Goal: Information Seeking & Learning: Find specific fact

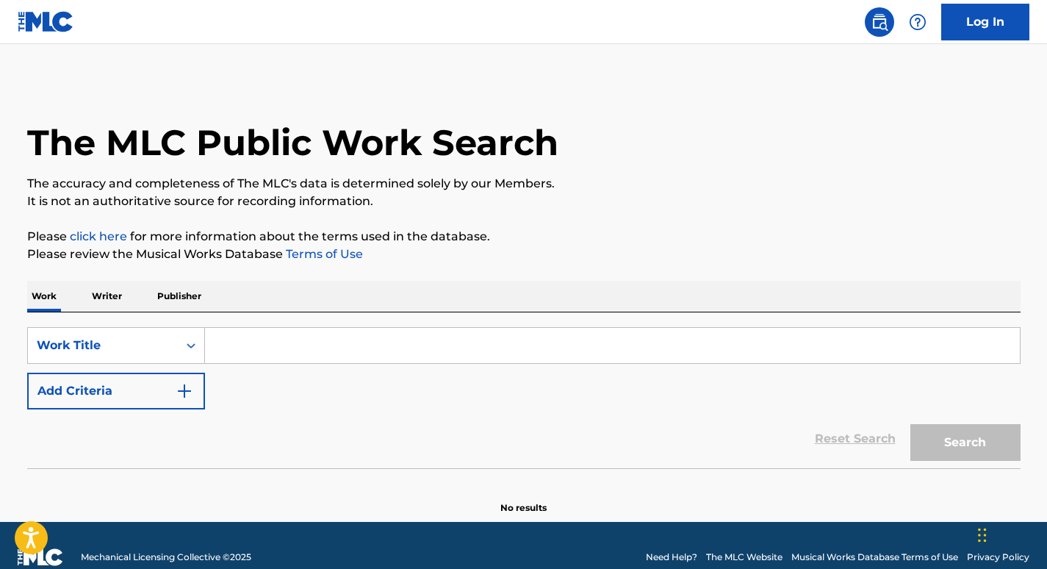
click at [631, 351] on input "Search Form" at bounding box center [612, 345] width 815 height 35
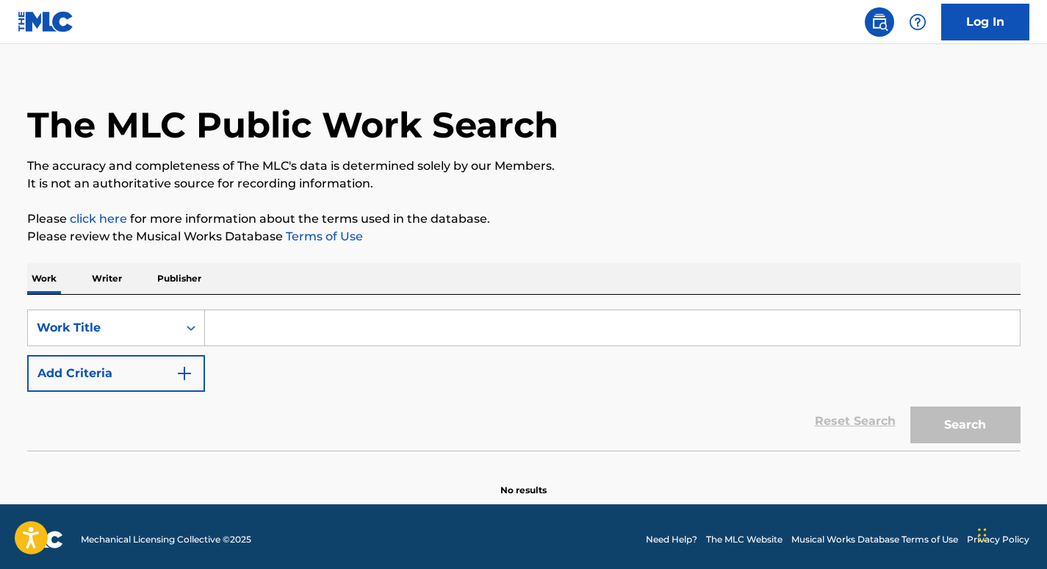
scroll to position [24, 0]
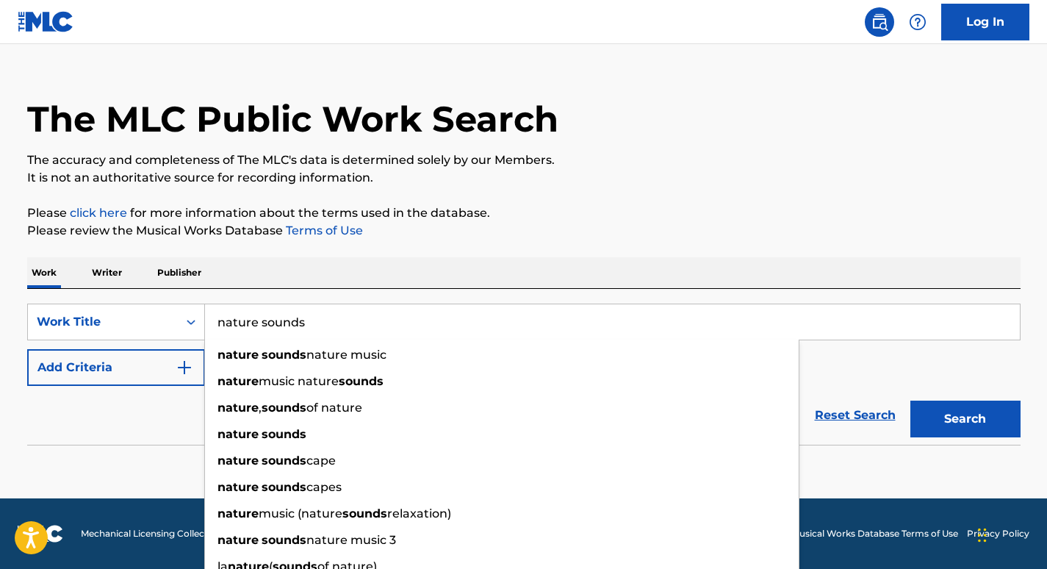
type input "nature sounds"
click at [398, 249] on div "The MLC Public Work Search The accuracy and completeness of The MLC's data is d…" at bounding box center [524, 274] width 1029 height 434
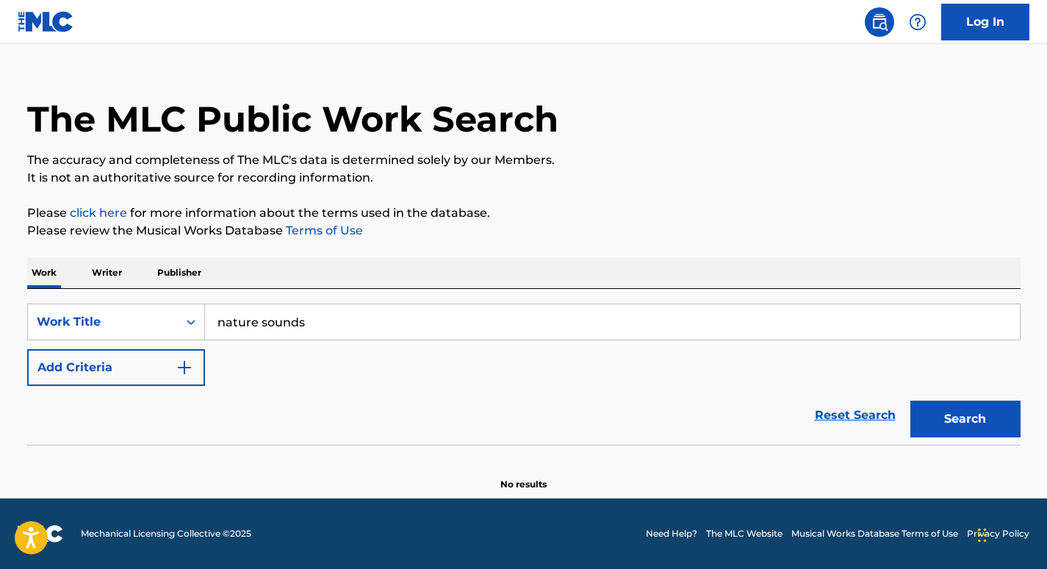
click at [182, 360] on img "Search Form" at bounding box center [185, 368] width 18 height 18
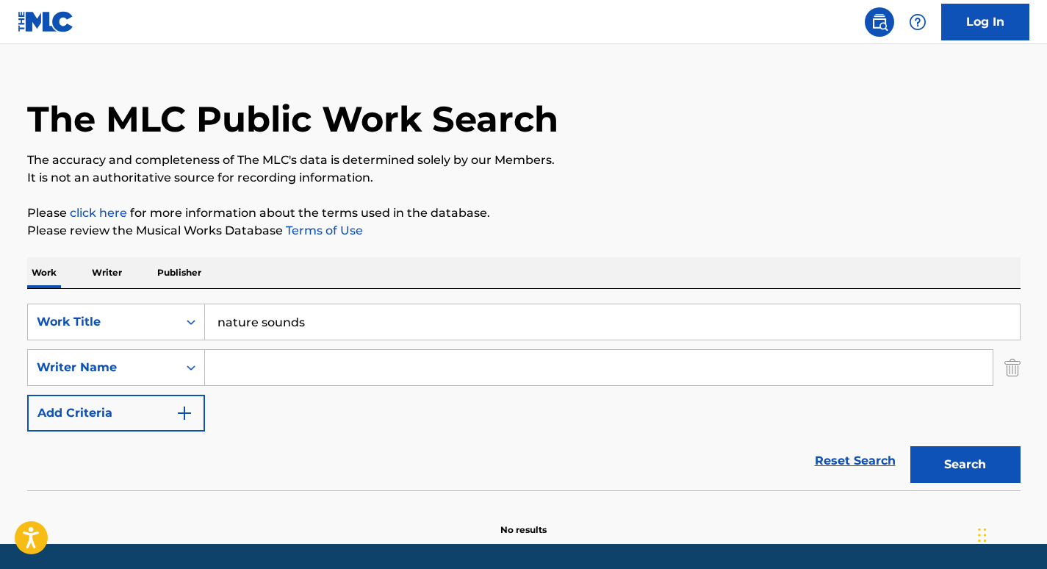
click at [439, 371] on input "Search Form" at bounding box center [599, 367] width 788 height 35
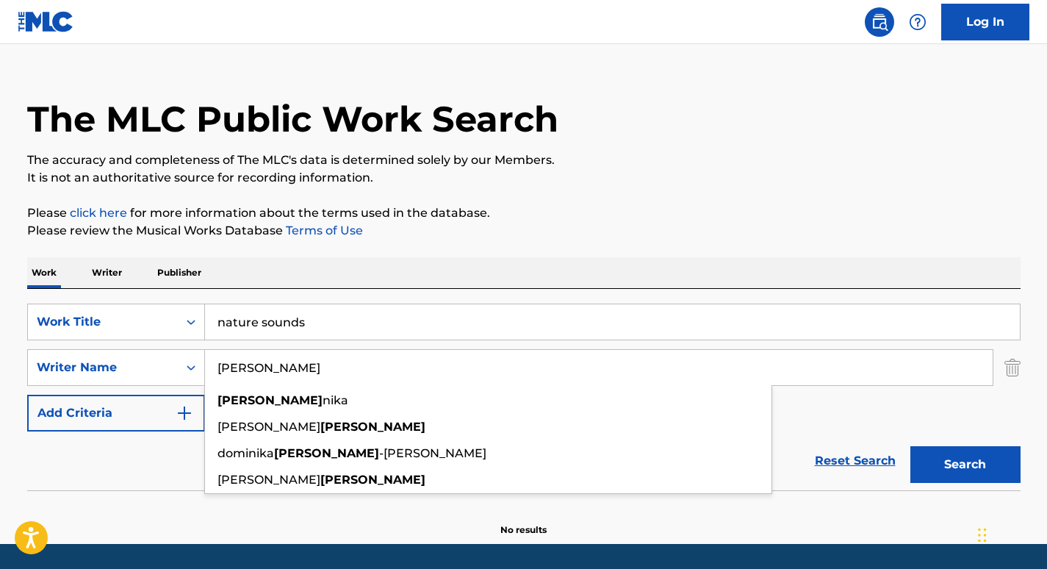
click at [423, 261] on div "Work Writer Publisher" at bounding box center [524, 272] width 994 height 31
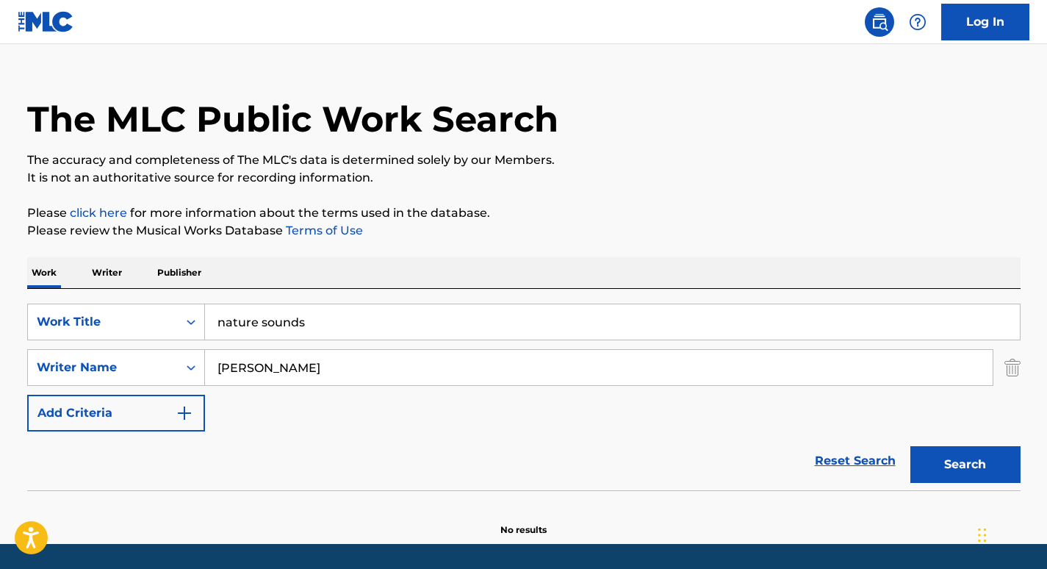
click at [977, 464] on button "Search" at bounding box center [966, 464] width 110 height 37
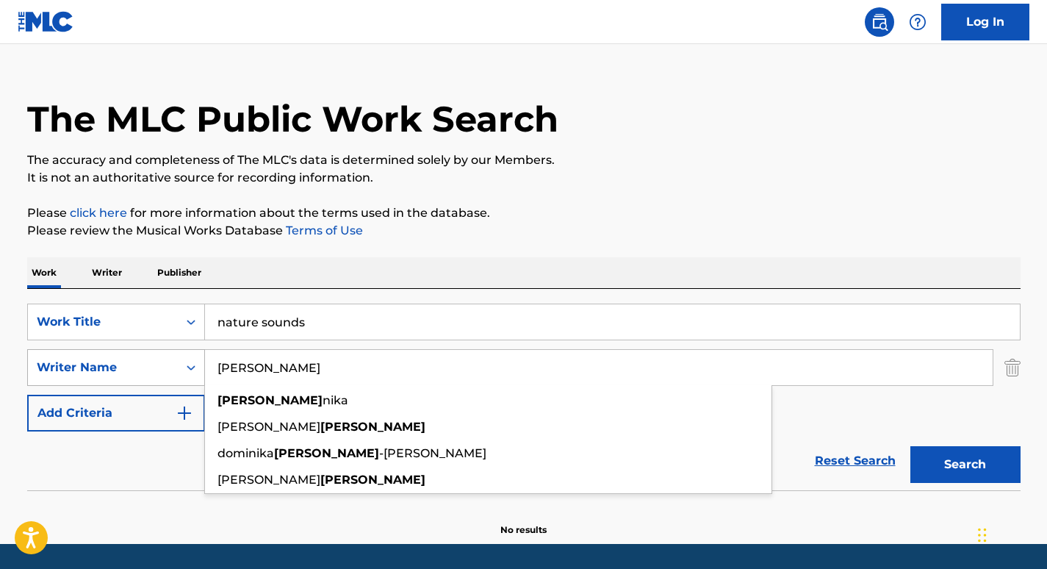
drag, startPoint x: 425, startPoint y: 367, endPoint x: 84, endPoint y: 369, distance: 341.7
click at [84, 369] on div "SearchWithCriteria94d9f283-9c7d-4d3a-867d-e6ff405e5322 Writer Name [PERSON_NAME…" at bounding box center [524, 367] width 994 height 37
paste input "[PERSON_NAME]"
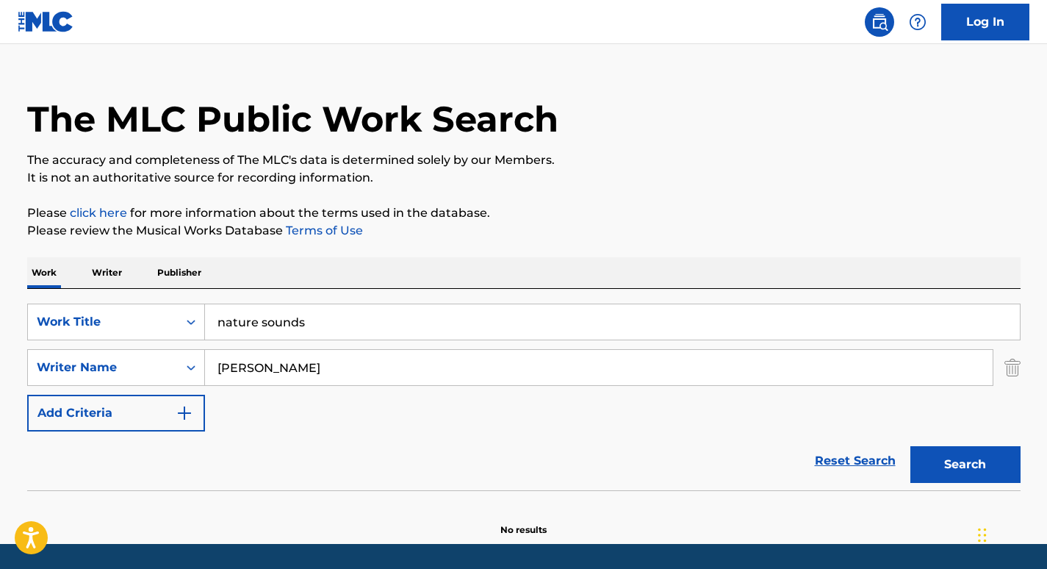
click at [1002, 453] on button "Search" at bounding box center [966, 464] width 110 height 37
drag, startPoint x: 266, startPoint y: 365, endPoint x: 143, endPoint y: 370, distance: 123.6
click at [143, 370] on div "SearchWithCriteria94d9f283-9c7d-4d3a-867d-e6ff405e5322 Writer Name [PERSON_NAME]" at bounding box center [524, 367] width 994 height 37
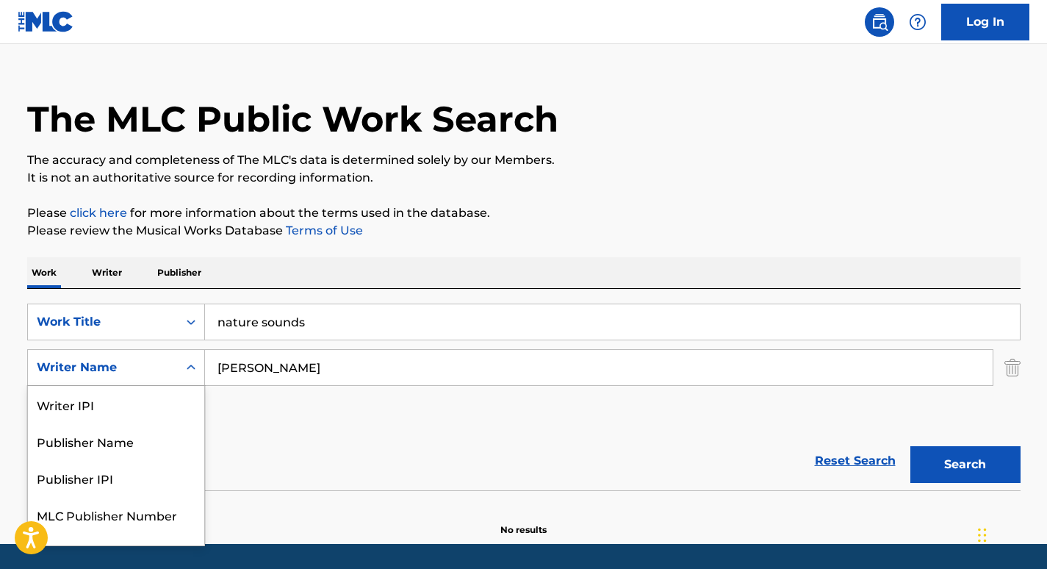
click at [143, 370] on div "Writer Name" at bounding box center [103, 368] width 132 height 18
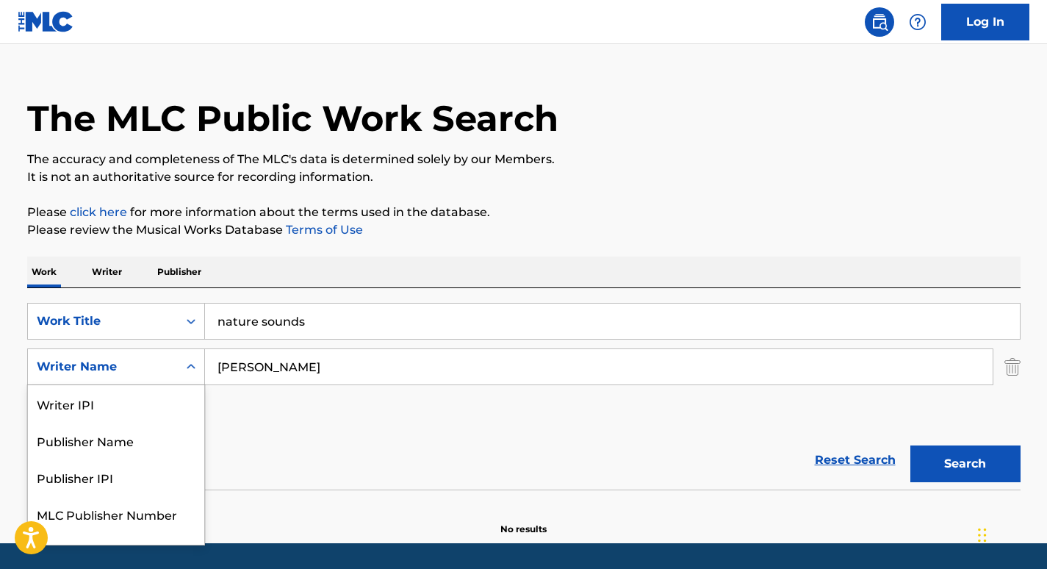
scroll to position [25, 0]
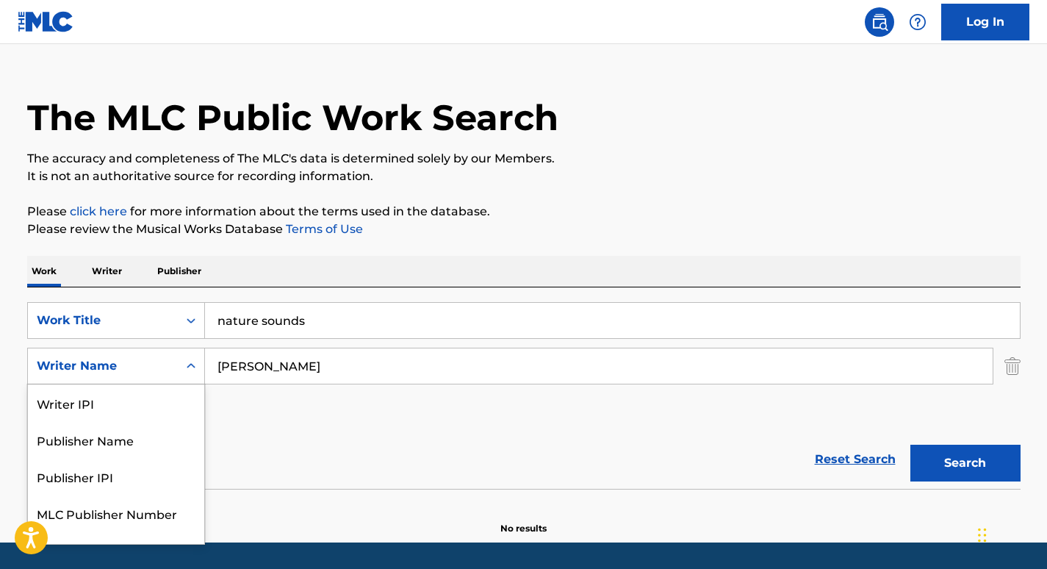
click at [242, 381] on input "[PERSON_NAME]" at bounding box center [599, 365] width 788 height 35
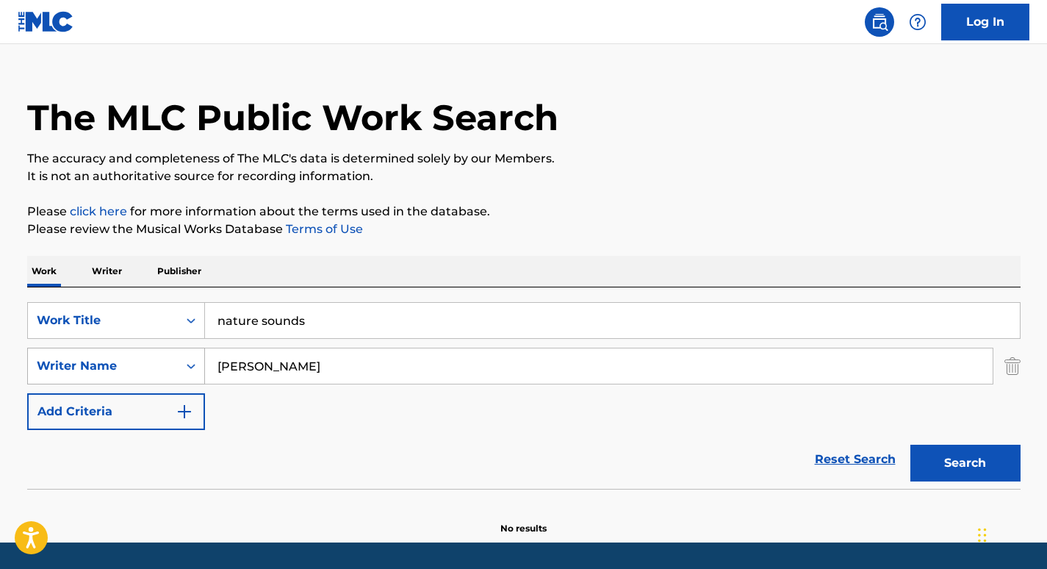
drag, startPoint x: 267, startPoint y: 367, endPoint x: 190, endPoint y: 365, distance: 77.2
click at [190, 365] on div "SearchWithCriteria94d9f283-9c7d-4d3a-867d-e6ff405e5322 Writer Name [PERSON_NAME]" at bounding box center [524, 366] width 994 height 37
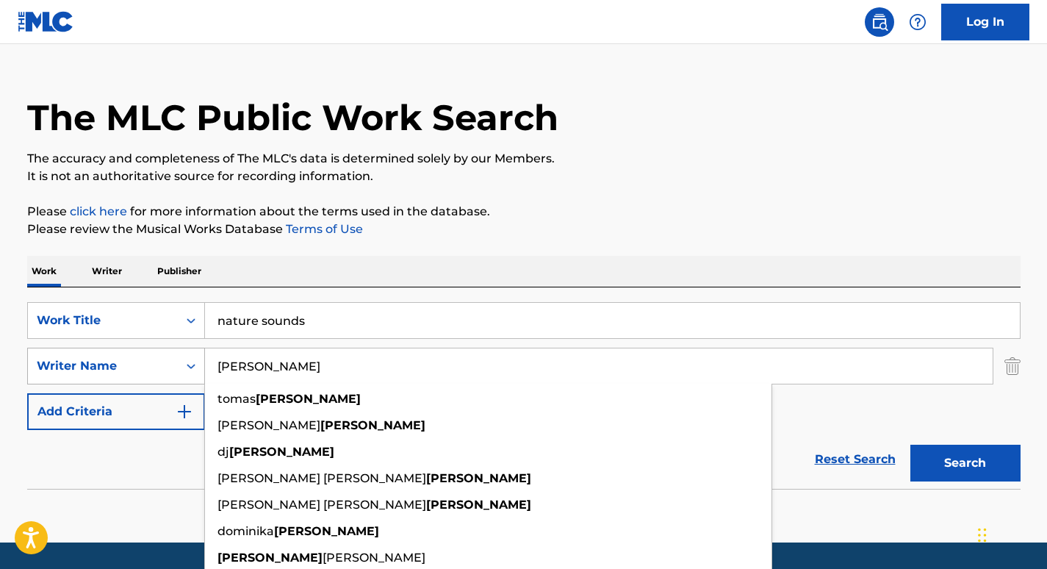
type input "[PERSON_NAME]"
click at [911, 445] on button "Search" at bounding box center [966, 463] width 110 height 37
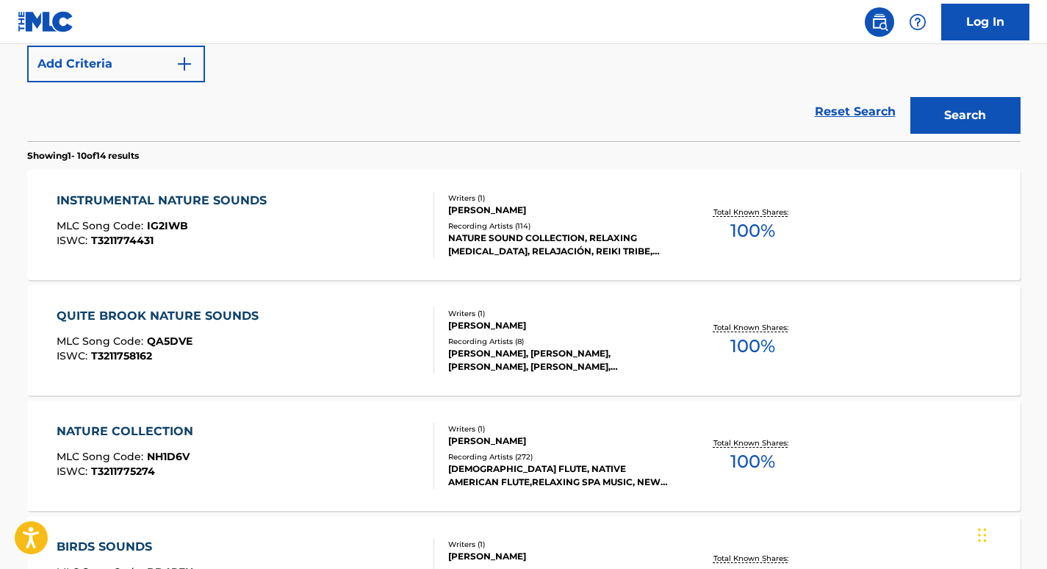
scroll to position [0, 0]
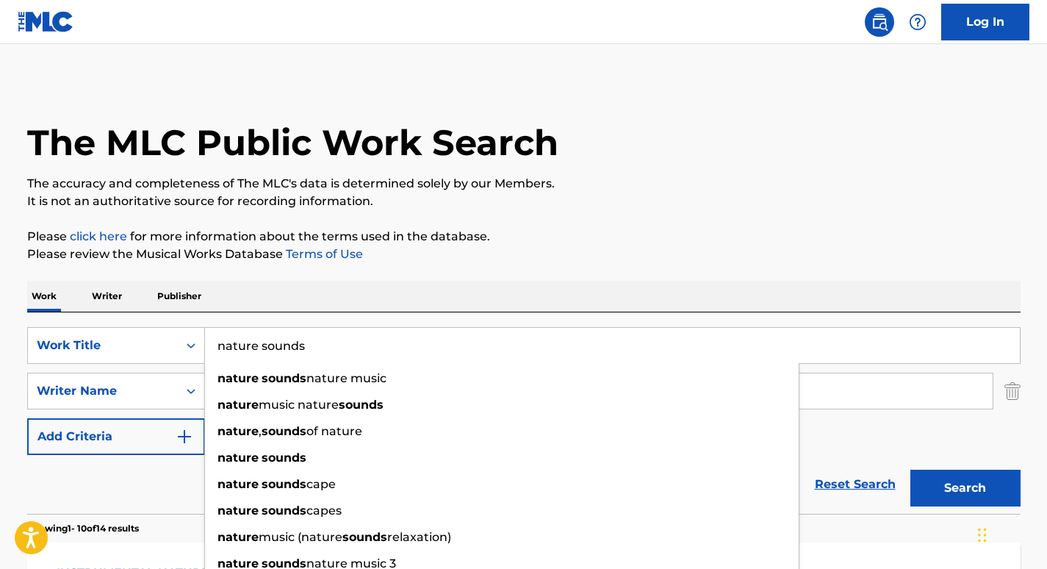
drag, startPoint x: 385, startPoint y: 332, endPoint x: 122, endPoint y: 304, distance: 264.6
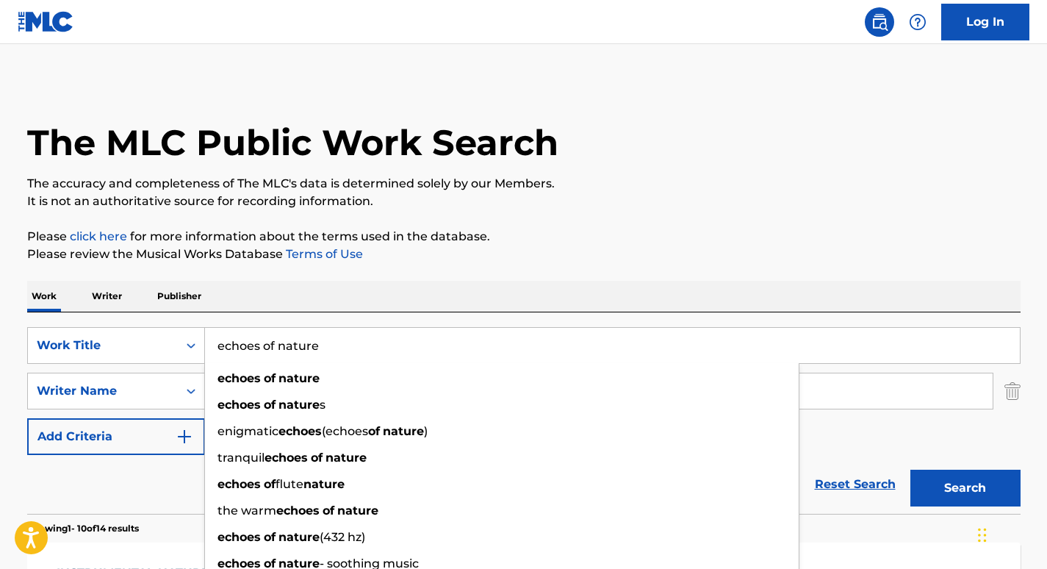
type input "echoes of nature"
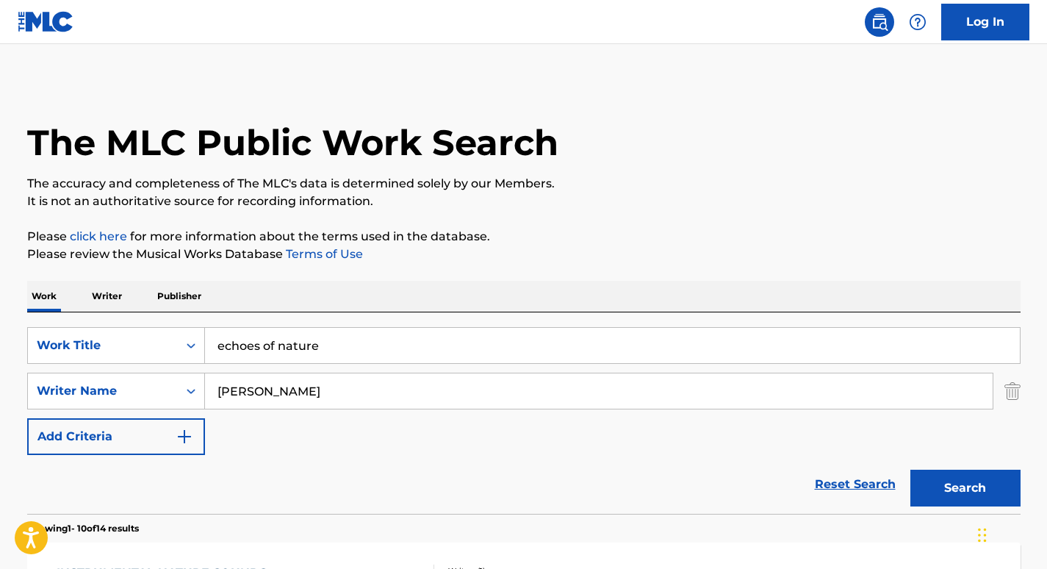
click at [287, 253] on link "Terms of Use" at bounding box center [323, 254] width 80 height 14
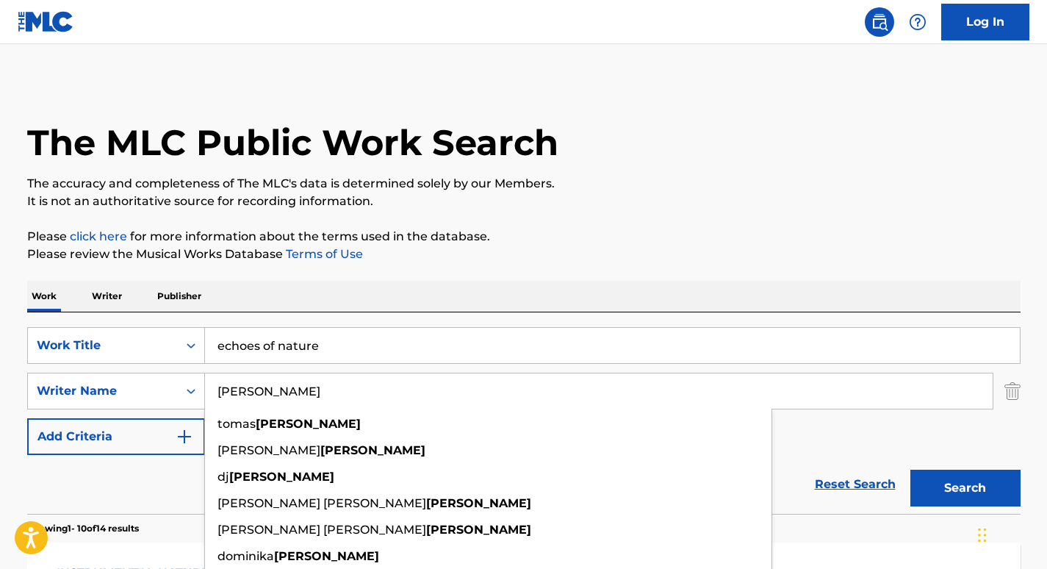
drag, startPoint x: 345, startPoint y: 384, endPoint x: 108, endPoint y: 372, distance: 237.7
click at [108, 372] on div "SearchWithCriteria4257fc34-62a7-4b2c-a72e-093da4186e67 Work Title echoes of nat…" at bounding box center [524, 391] width 994 height 128
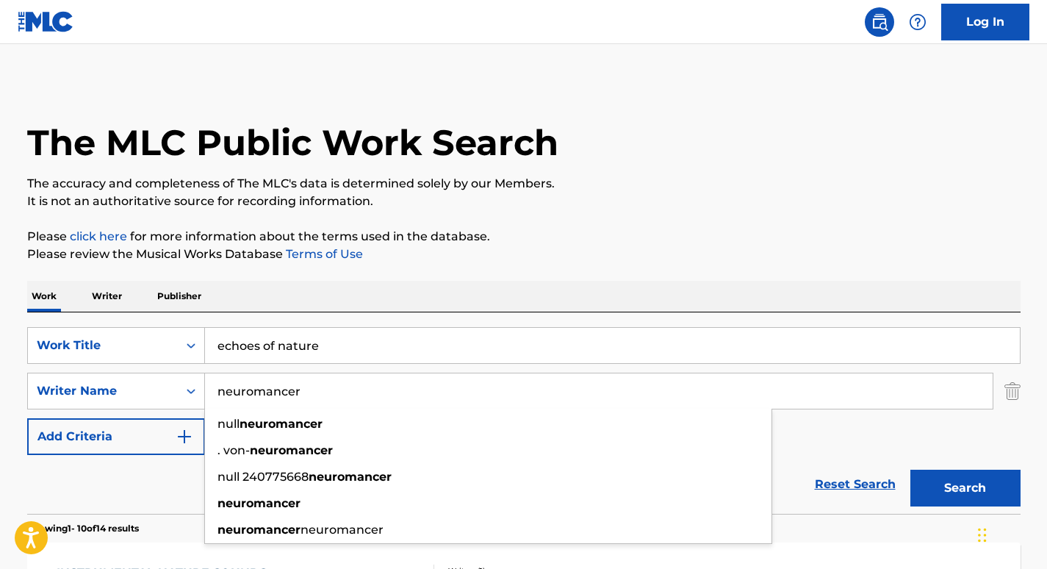
type input "neuromancer"
click at [911, 470] on button "Search" at bounding box center [966, 488] width 110 height 37
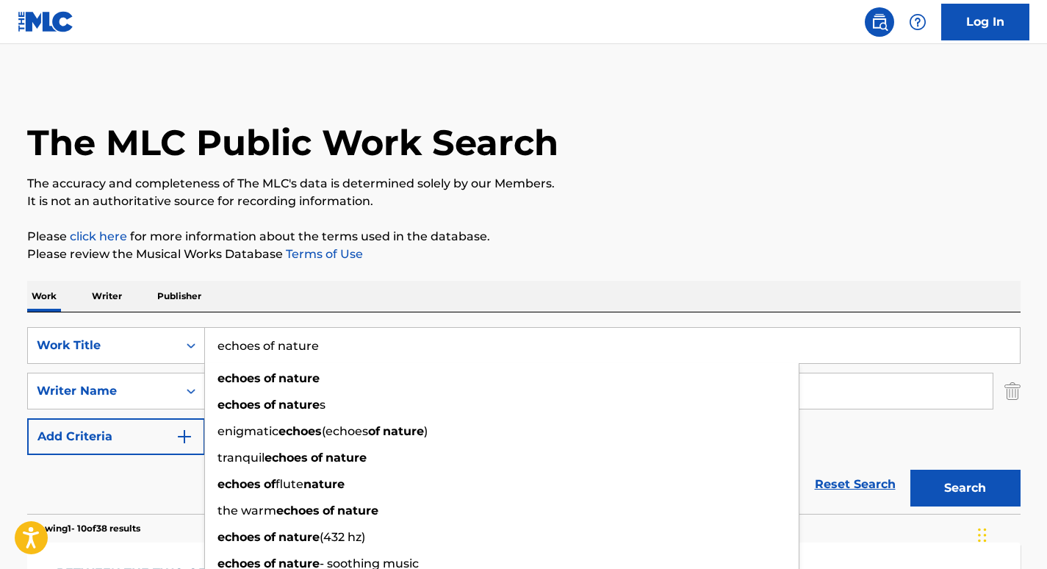
drag, startPoint x: 376, startPoint y: 342, endPoint x: 134, endPoint y: 370, distance: 243.3
click at [134, 370] on div "SearchWithCriteria4257fc34-62a7-4b2c-a72e-093da4186e67 Work Title echoes of nat…" at bounding box center [524, 391] width 994 height 128
paste input "Duduk (Nature Sounds)"
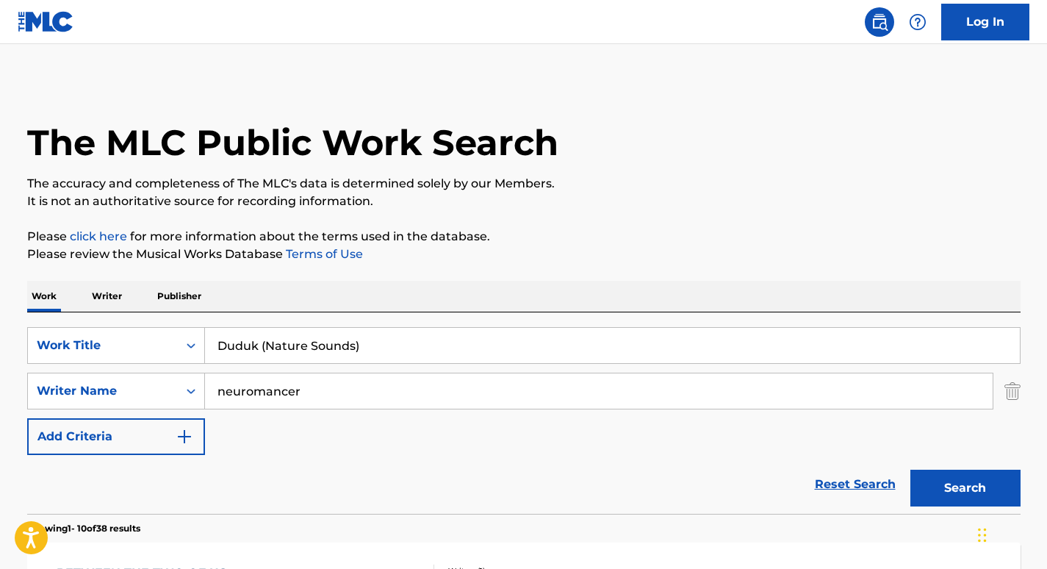
click at [481, 281] on div "Work Writer Publisher" at bounding box center [524, 296] width 994 height 31
click at [955, 490] on button "Search" at bounding box center [966, 488] width 110 height 37
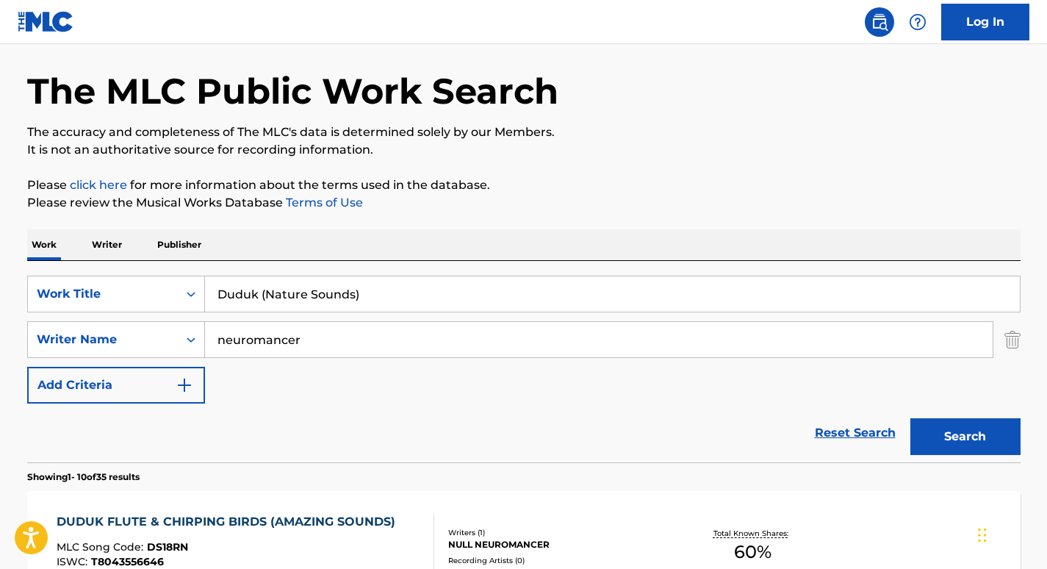
scroll to position [46, 0]
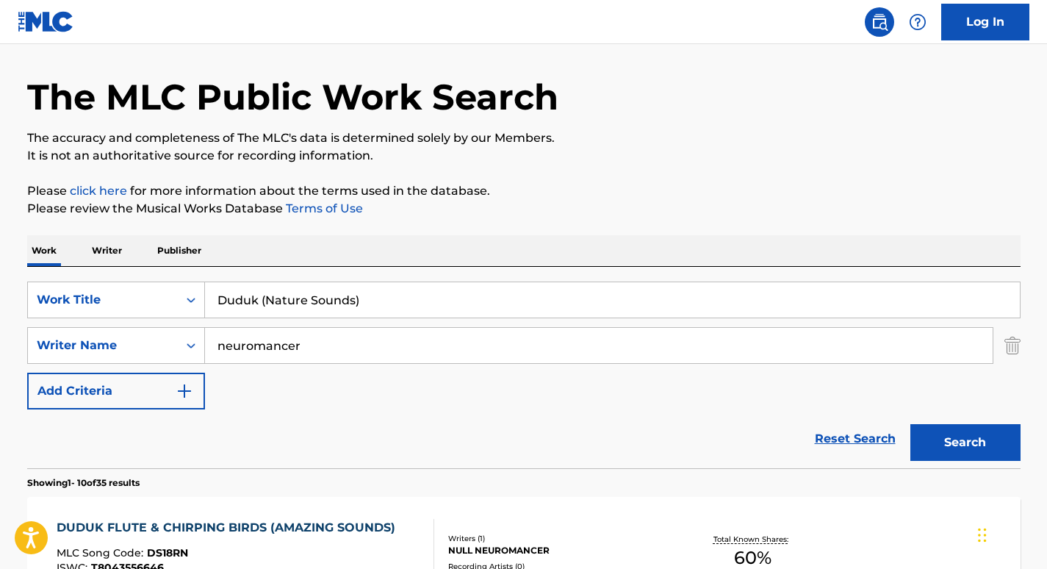
drag, startPoint x: 376, startPoint y: 290, endPoint x: 187, endPoint y: 279, distance: 188.5
click at [187, 279] on div "SearchWithCriteria4257fc34-62a7-4b2c-a72e-093da4186e67 Work Title Duduk (Nature…" at bounding box center [524, 367] width 994 height 201
paste input "Sounds of Nature"
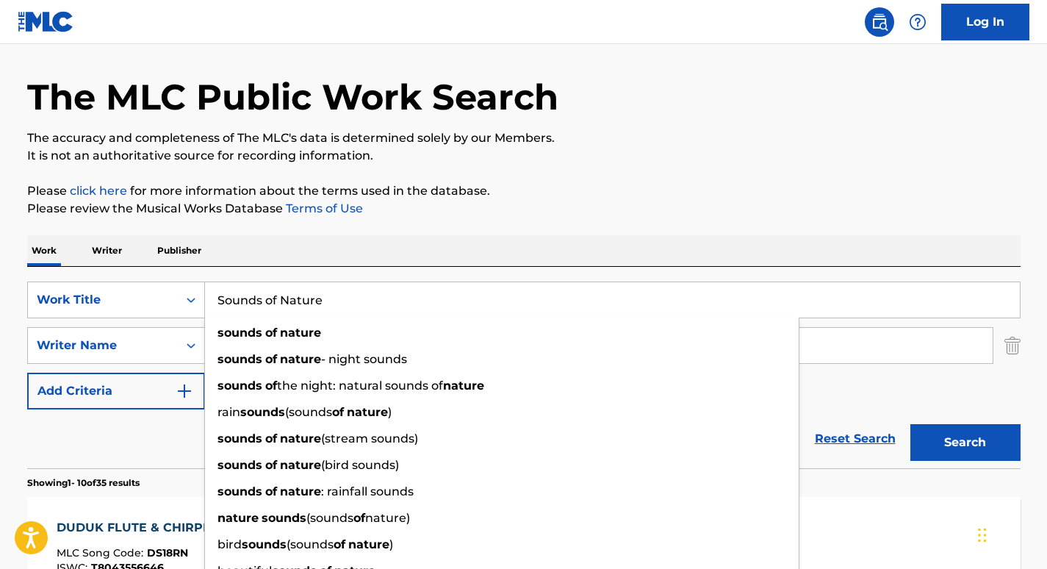
type input "Sounds of Nature"
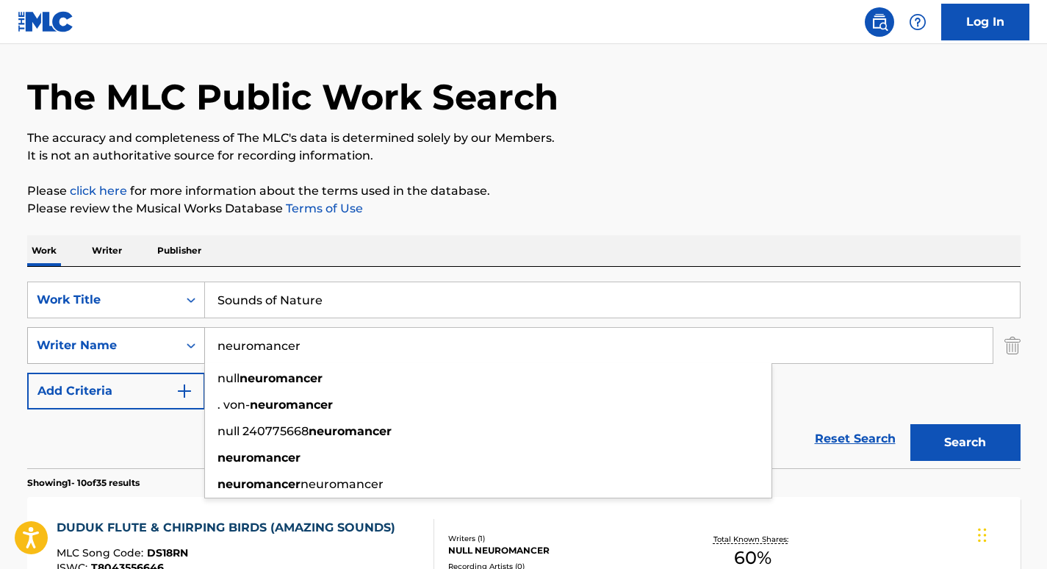
drag, startPoint x: 319, startPoint y: 337, endPoint x: 149, endPoint y: 348, distance: 170.1
click at [149, 348] on div "SearchWithCriteria94d9f283-9c7d-4d3a-867d-e6ff405e5322 Writer Name neuromancer …" at bounding box center [524, 345] width 994 height 37
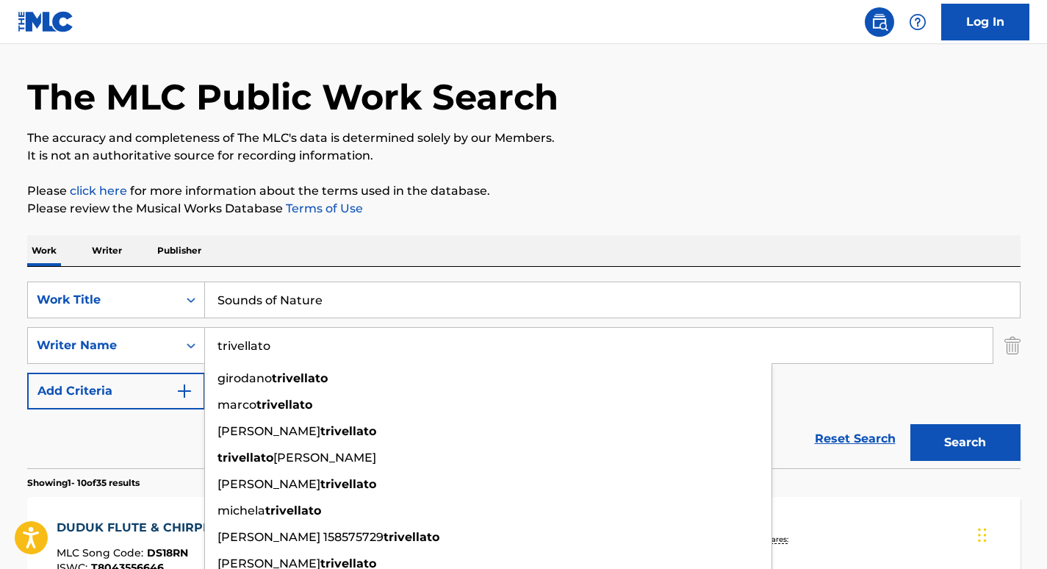
type input "trivellato"
click at [374, 216] on p "Please review the Musical Works Database Terms of Use" at bounding box center [524, 209] width 994 height 18
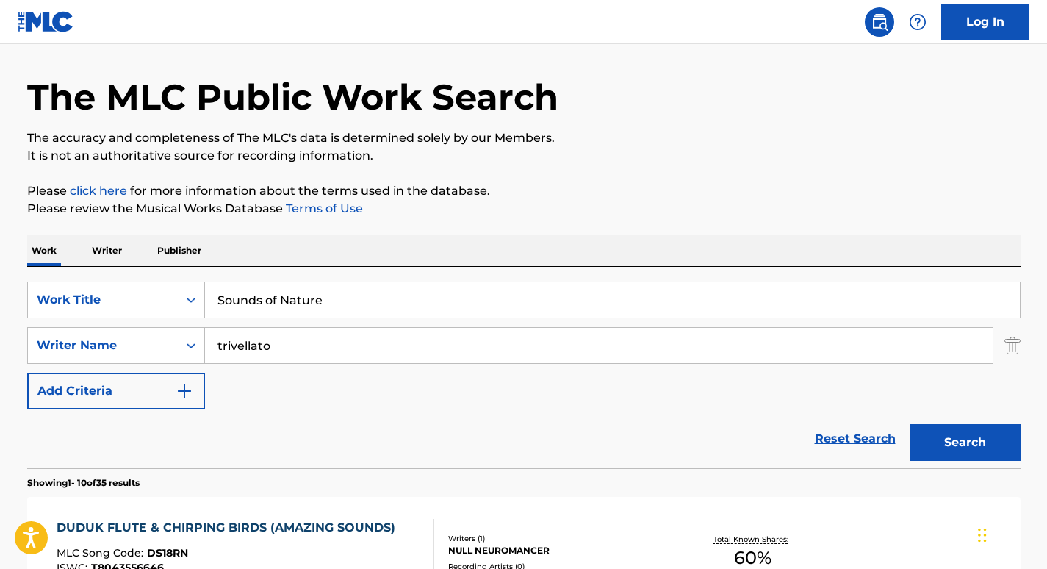
click at [955, 427] on button "Search" at bounding box center [966, 442] width 110 height 37
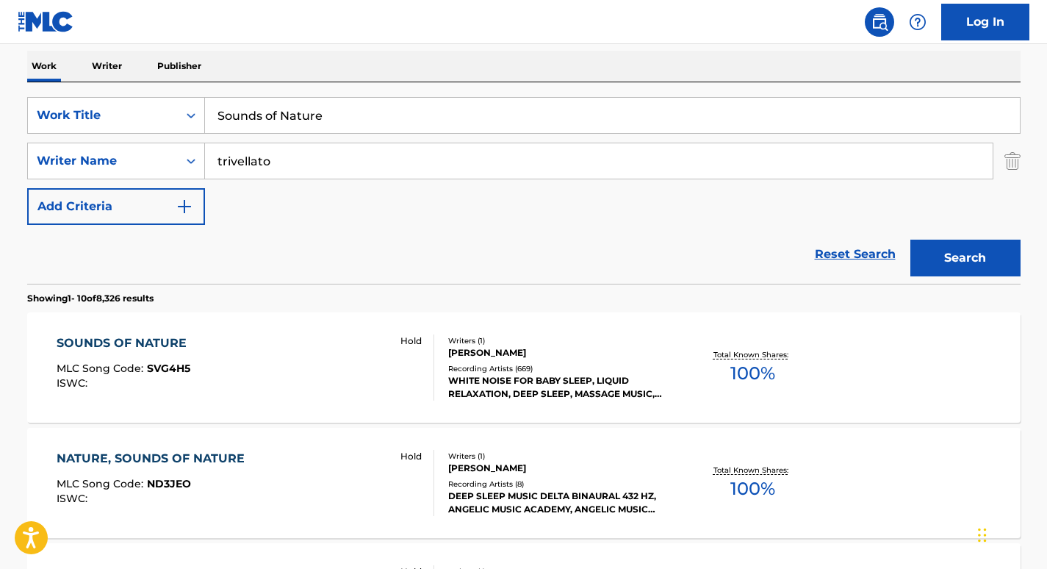
scroll to position [231, 0]
click at [129, 341] on div "SOUNDS OF NATURE" at bounding box center [125, 343] width 137 height 18
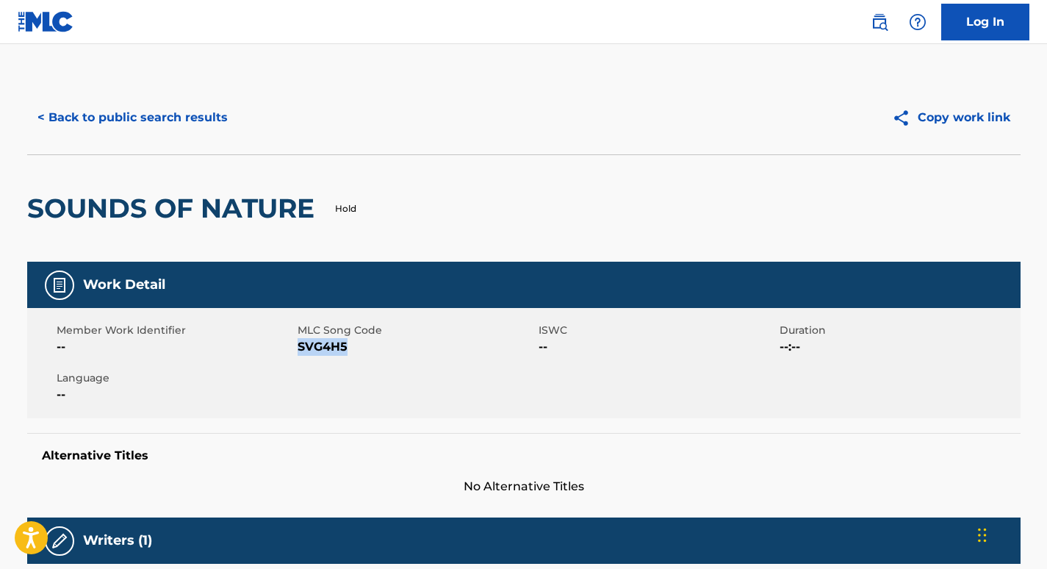
drag, startPoint x: 346, startPoint y: 346, endPoint x: 298, endPoint y: 348, distance: 47.8
click at [298, 348] on span "SVG4H5" at bounding box center [416, 347] width 237 height 18
copy span "SVG4H5"
click at [194, 115] on button "< Back to public search results" at bounding box center [132, 117] width 211 height 37
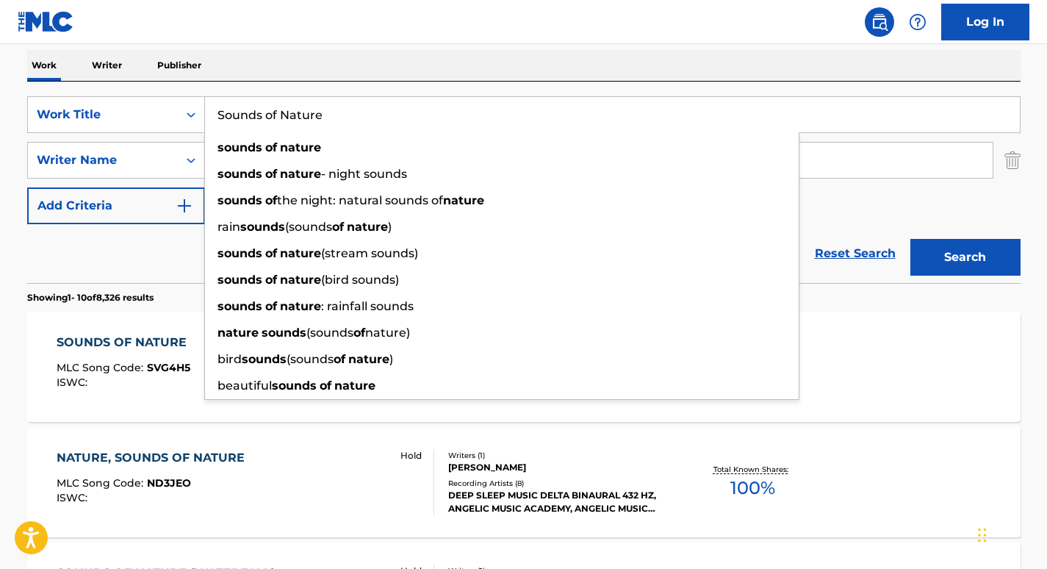
drag, startPoint x: 388, startPoint y: 121, endPoint x: 157, endPoint y: 92, distance: 232.5
click at [157, 92] on div "SearchWithCriteria4257fc34-62a7-4b2c-a72e-093da4186e67 Work Title Sounds of Nat…" at bounding box center [524, 182] width 994 height 201
paste input "ea Waves (Sounds of Nature)"
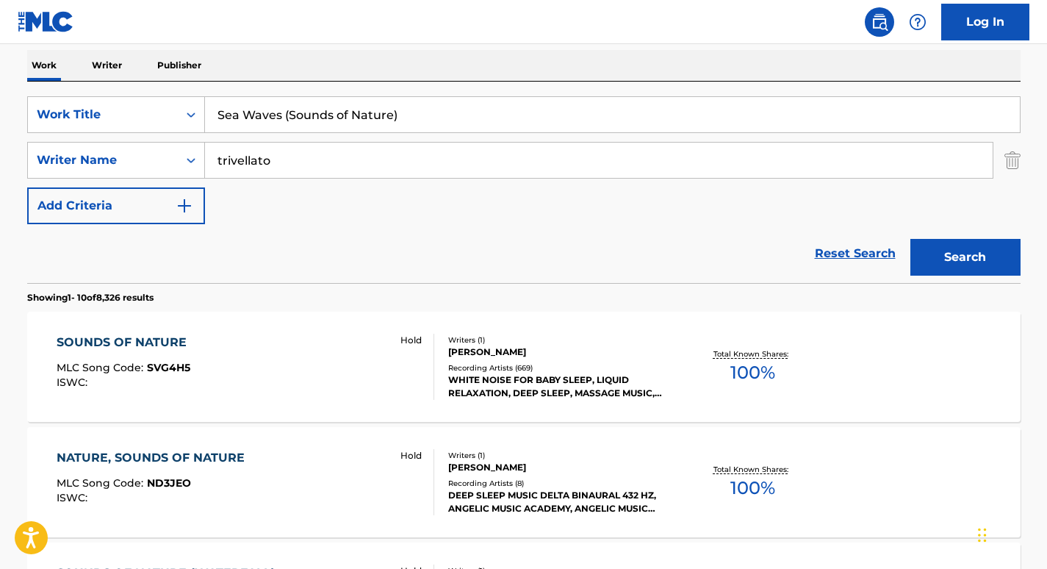
type input "Sea Waves (Sounds of Nature)"
click at [332, 67] on div "Work Writer Publisher" at bounding box center [524, 65] width 994 height 31
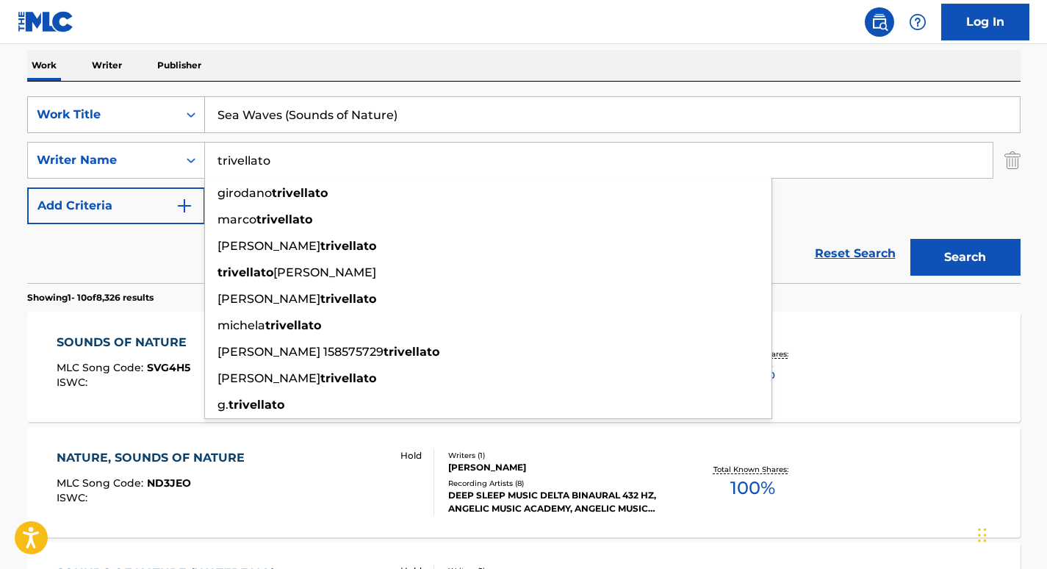
drag, startPoint x: 308, startPoint y: 143, endPoint x: 140, endPoint y: 123, distance: 168.8
click at [140, 123] on div "SearchWithCriteria4257fc34-62a7-4b2c-a72e-093da4186e67 Work Title Sea Waves (So…" at bounding box center [524, 160] width 994 height 128
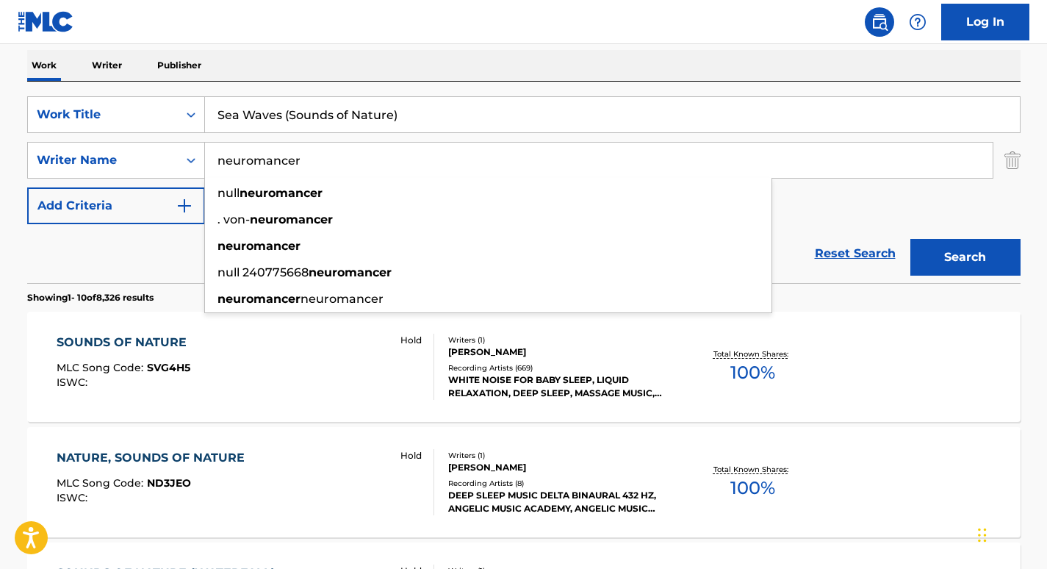
type input "neuromancer"
click at [312, 24] on nav "Log In" at bounding box center [523, 22] width 1047 height 44
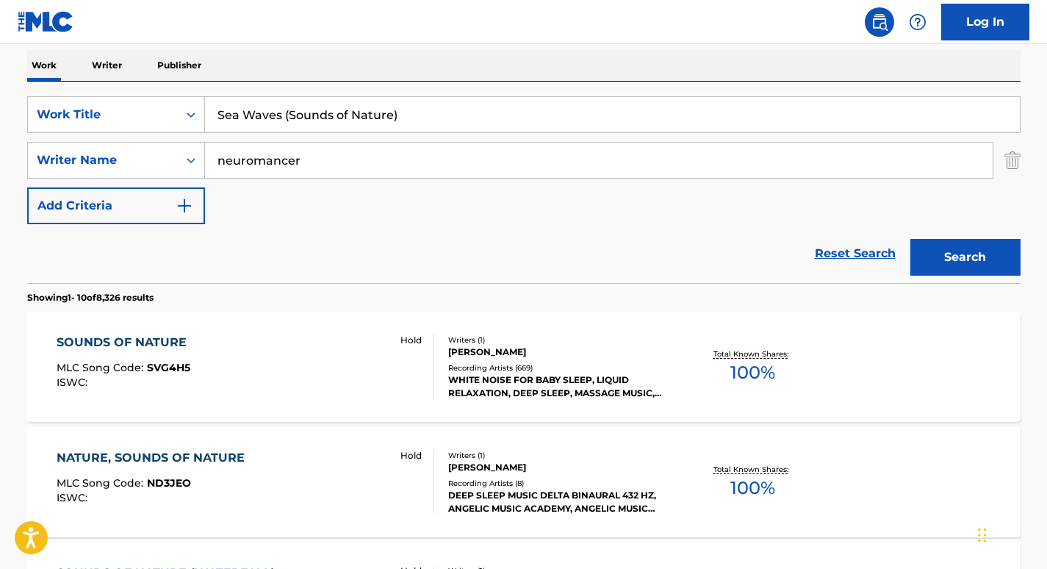
click at [968, 251] on button "Search" at bounding box center [966, 257] width 110 height 37
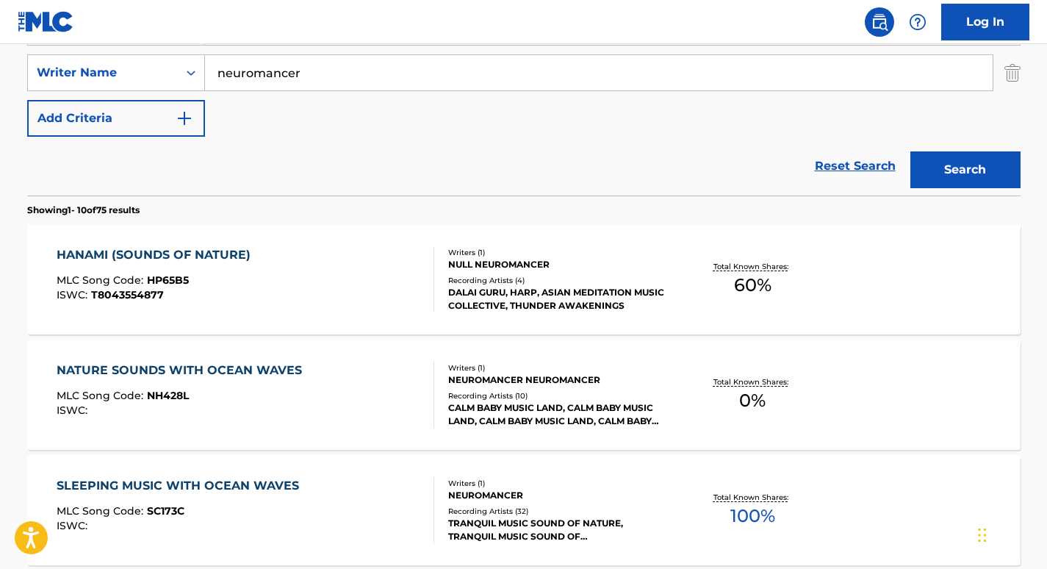
scroll to position [328, 0]
